Goal: Find specific page/section: Find specific page/section

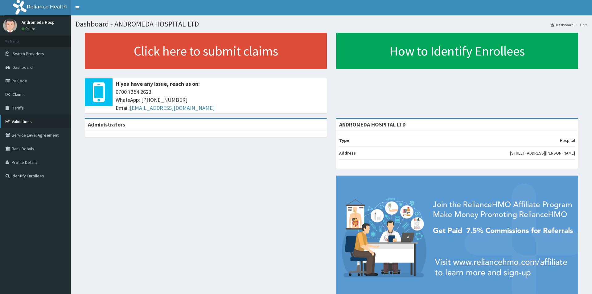
click at [33, 121] on link "Validations" at bounding box center [35, 122] width 71 height 14
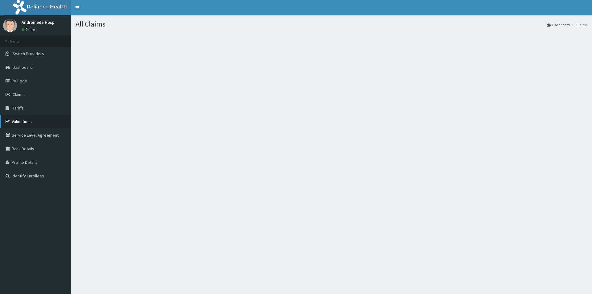
click at [23, 121] on link "Validations" at bounding box center [35, 122] width 71 height 14
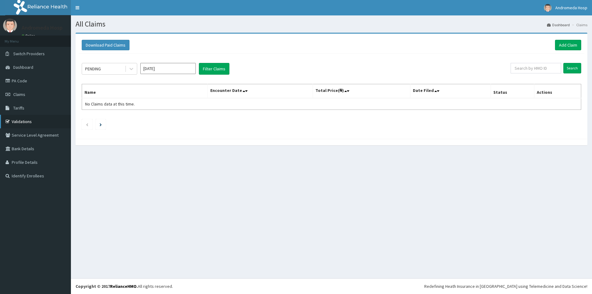
click at [18, 122] on link "Validations" at bounding box center [35, 122] width 71 height 14
click at [20, 104] on link "Tariffs" at bounding box center [35, 108] width 71 height 14
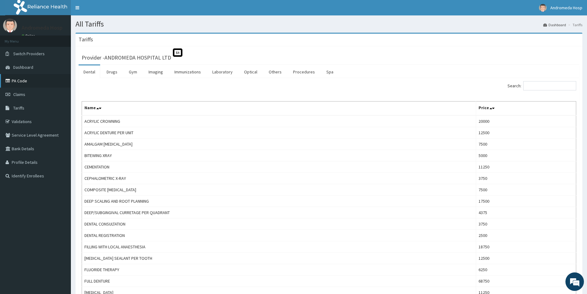
click at [20, 81] on link "PA Code" at bounding box center [35, 81] width 71 height 14
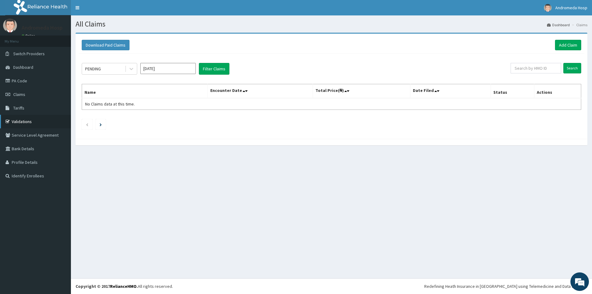
click at [24, 121] on link "Validations" at bounding box center [35, 122] width 71 height 14
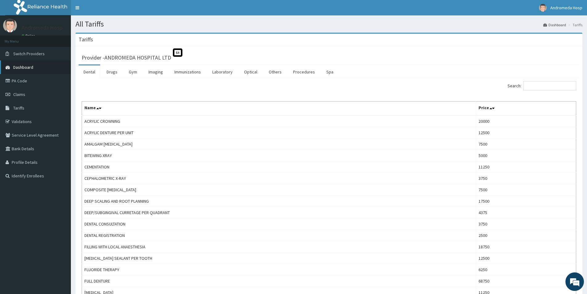
click at [21, 65] on span "Dashboard" at bounding box center [23, 67] width 20 height 6
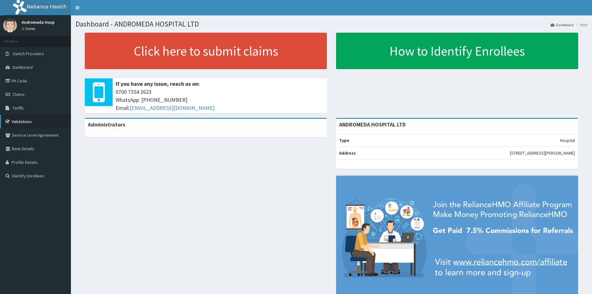
click at [19, 120] on link "Validations" at bounding box center [35, 122] width 71 height 14
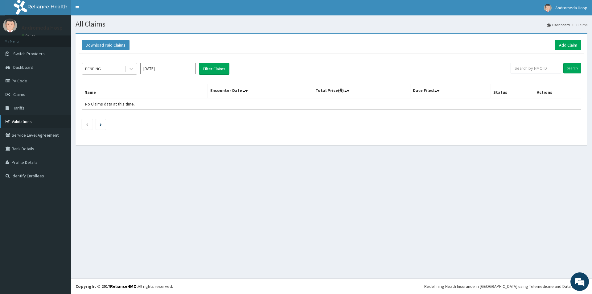
click at [22, 121] on link "Validations" at bounding box center [35, 122] width 71 height 14
